Goal: Task Accomplishment & Management: Use online tool/utility

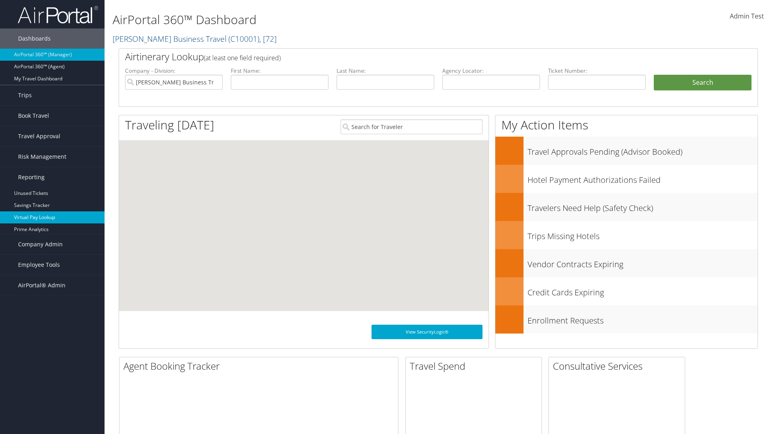
click at [52, 218] on link "Virtual Pay Lookup" at bounding box center [52, 218] width 105 height 12
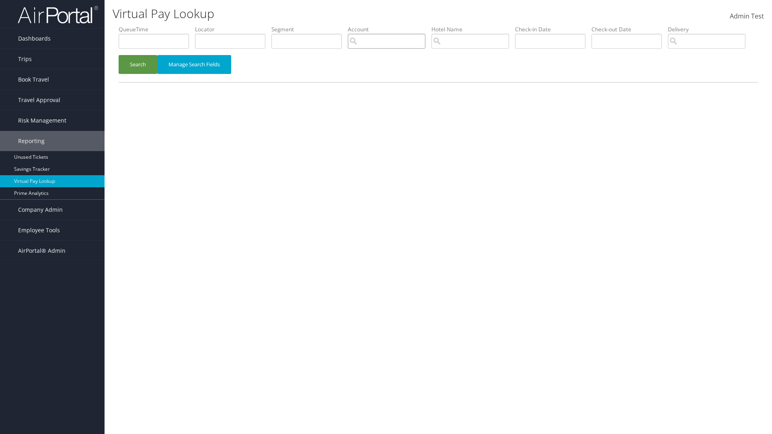
click at [387, 41] on input "search" at bounding box center [387, 41] width 78 height 15
click at [387, 79] on div "Weatherby AP (7437)" at bounding box center [387, 79] width 74 height 8
type input "Weatherby AP"
